Goal: Task Accomplishment & Management: Manage account settings

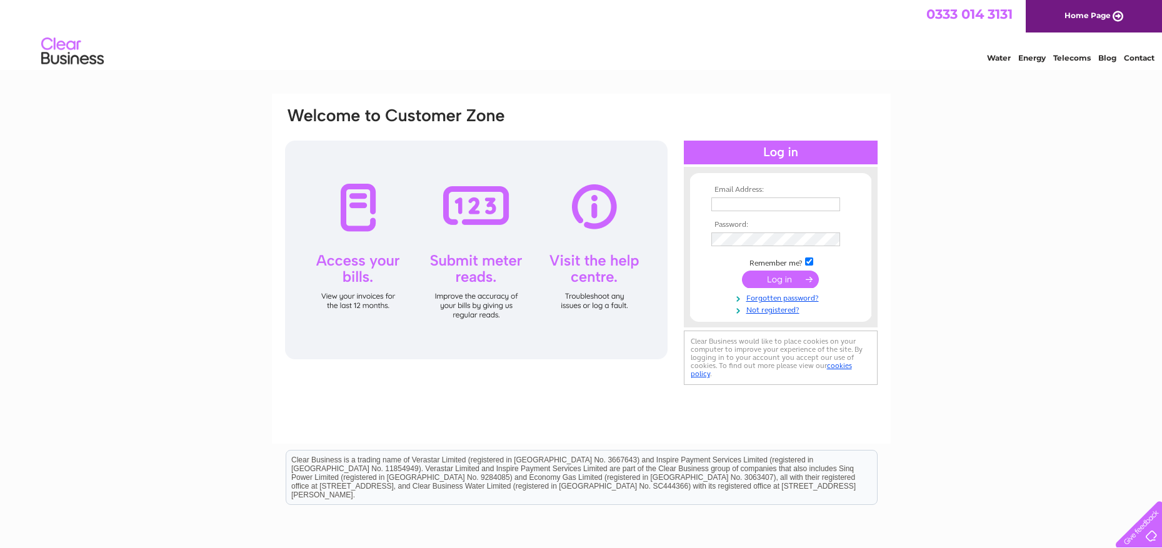
type input "[PERSON_NAME][EMAIL_ADDRESS][PERSON_NAME][DOMAIN_NAME]"
click at [772, 278] on input "submit" at bounding box center [780, 280] width 77 height 18
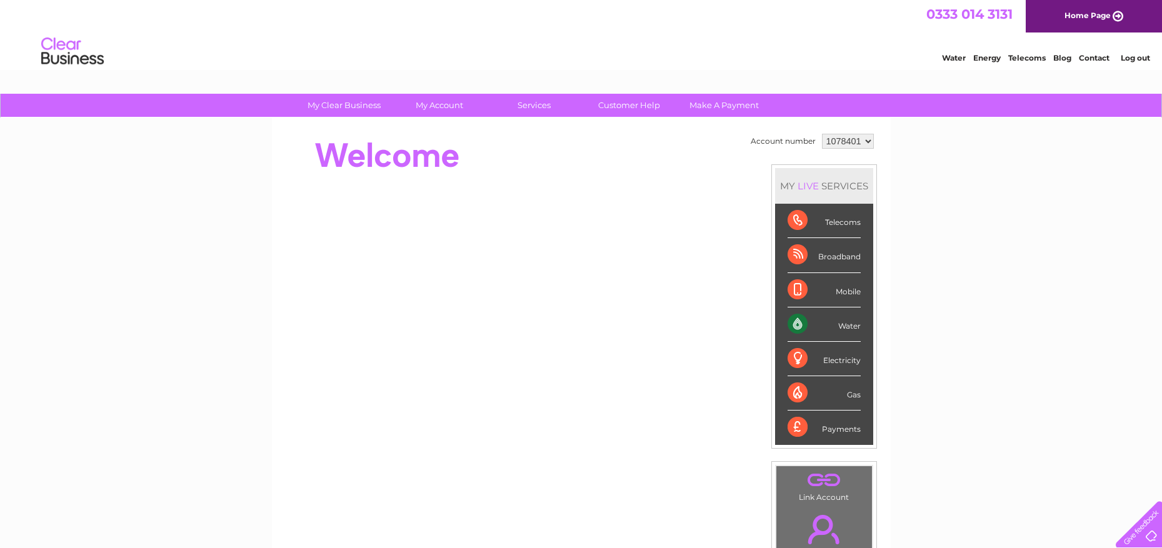
click at [849, 429] on div "Payments" at bounding box center [824, 428] width 73 height 34
click at [795, 426] on div "Payments" at bounding box center [824, 428] width 73 height 34
click at [840, 426] on div "Payments" at bounding box center [824, 428] width 73 height 34
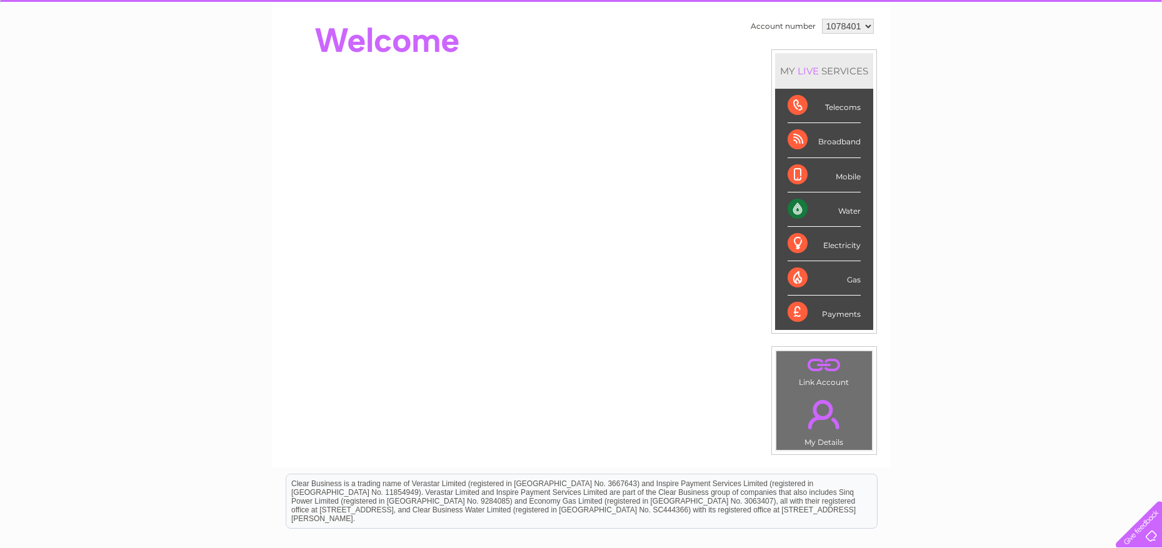
scroll to position [125, 0]
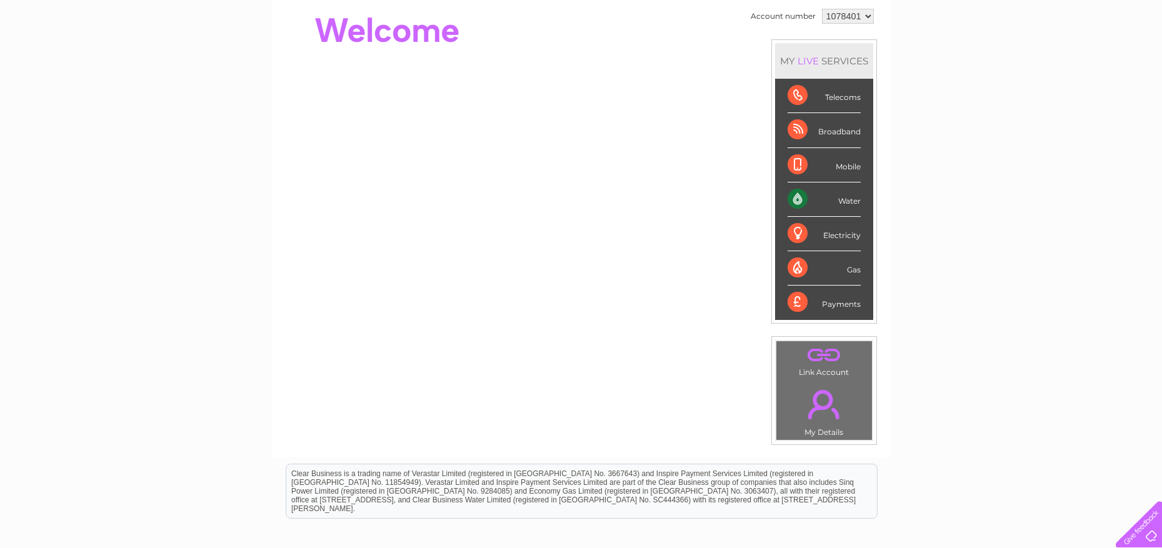
click at [835, 303] on div "Payments" at bounding box center [824, 303] width 73 height 34
click at [834, 304] on div "Payments" at bounding box center [824, 303] width 73 height 34
click at [850, 135] on div "Broadband" at bounding box center [824, 130] width 73 height 34
drag, startPoint x: 840, startPoint y: 305, endPoint x: 835, endPoint y: 300, distance: 7.1
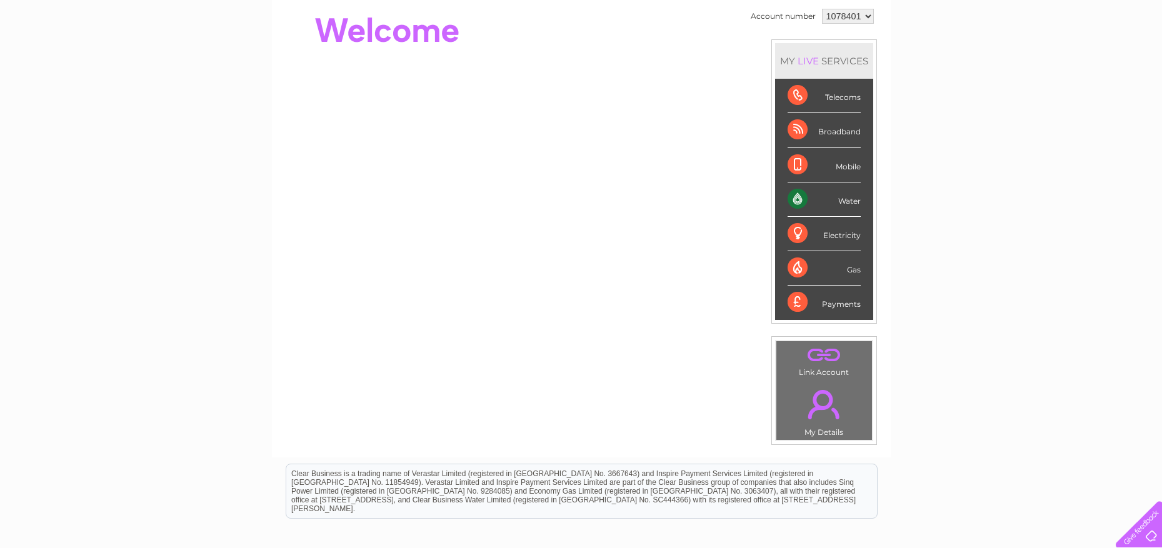
click at [840, 305] on div "Payments" at bounding box center [824, 303] width 73 height 34
drag, startPoint x: 550, startPoint y: 311, endPoint x: 538, endPoint y: 306, distance: 12.6
click at [547, 311] on div "Account number 1078401 MY LIVE SERVICES Telecoms Broadband Mobile Water Electri…" at bounding box center [581, 188] width 595 height 365
click at [823, 416] on link "." at bounding box center [824, 405] width 89 height 44
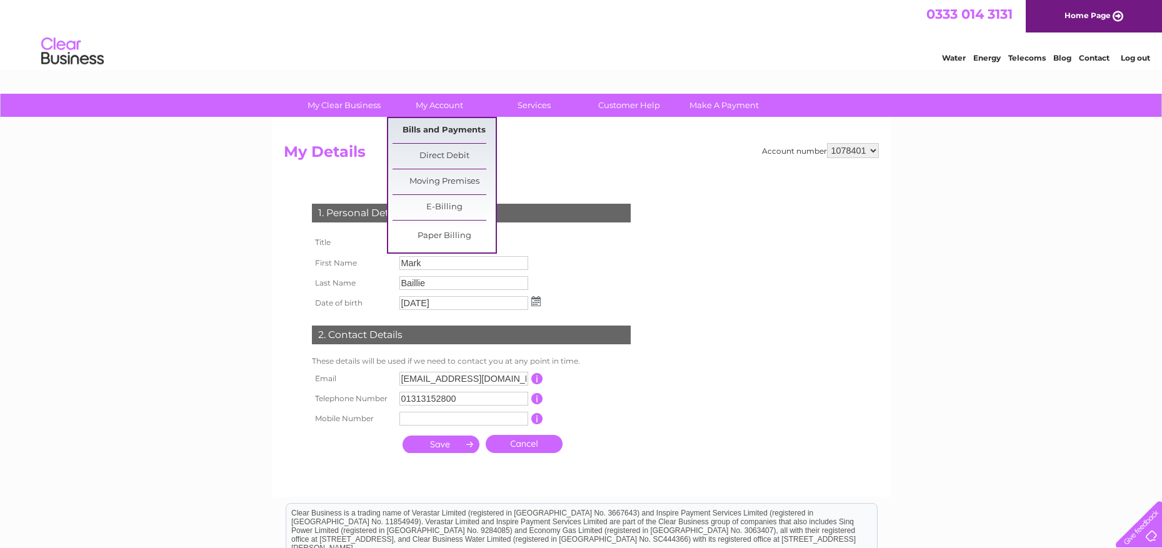
click at [439, 130] on link "Bills and Payments" at bounding box center [444, 130] width 103 height 25
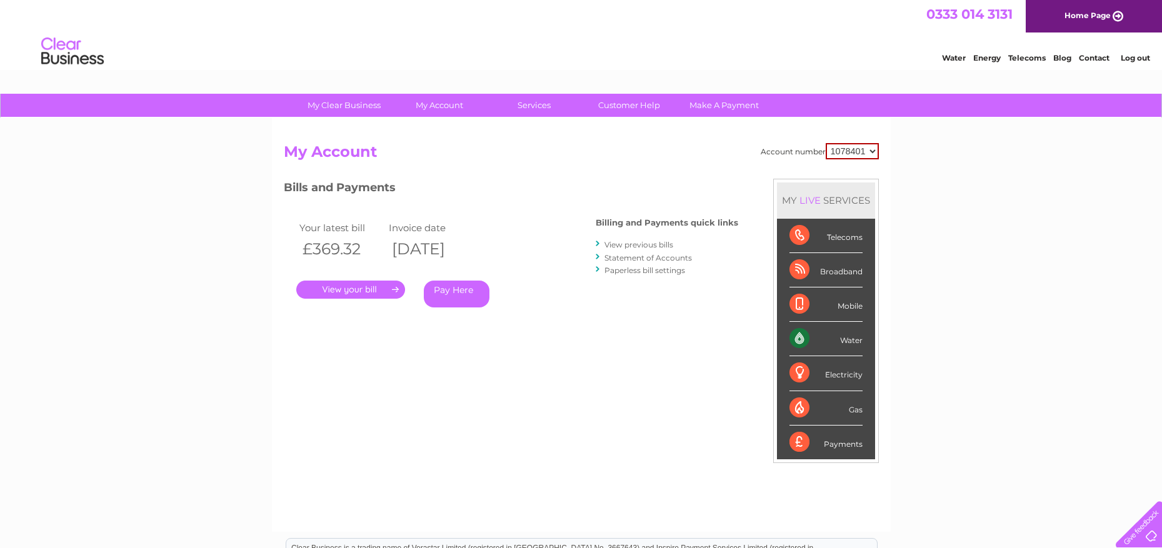
click at [358, 294] on link "." at bounding box center [350, 290] width 109 height 18
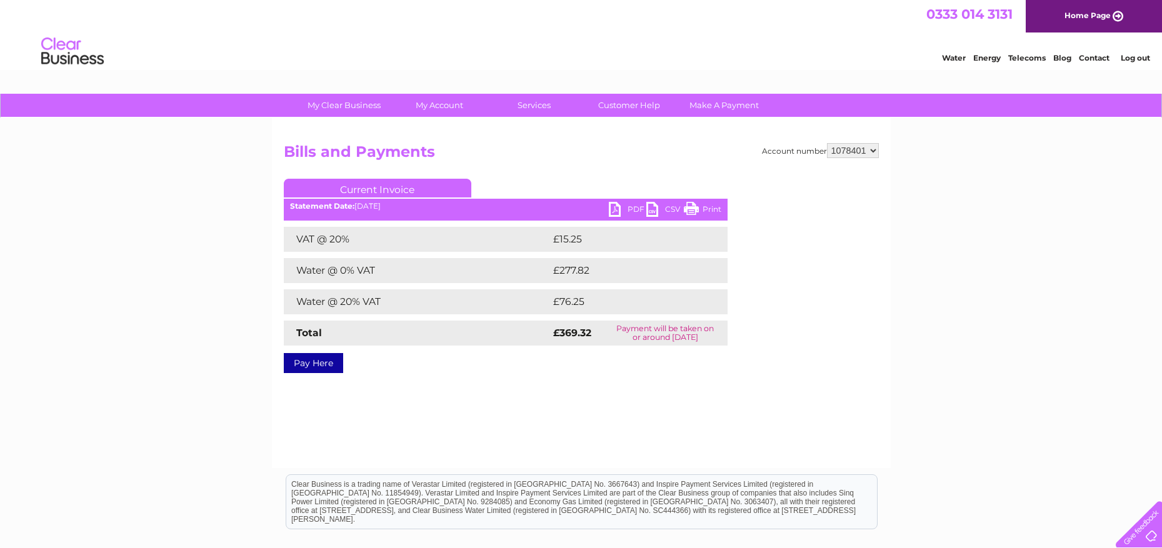
click at [626, 211] on link "PDF" at bounding box center [628, 211] width 38 height 18
click at [3, 231] on div "My Clear Business Login Details My Details My Preferences Link Account My Accou…" at bounding box center [581, 388] width 1162 height 588
click at [8, 59] on div "Water Energy Telecoms Blog Contact Log out" at bounding box center [581, 53] width 1162 height 41
